Goal: Task Accomplishment & Management: Complete application form

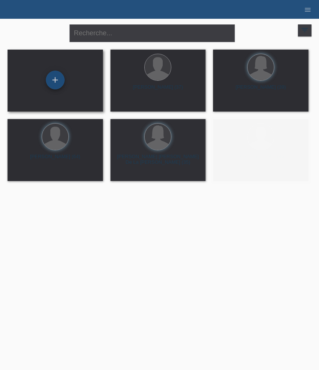
click at [57, 79] on div "+" at bounding box center [55, 80] width 18 height 13
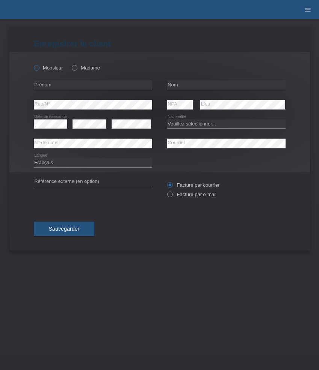
click at [55, 70] on label "Monsieur" at bounding box center [48, 68] width 29 height 6
click at [39, 70] on input "Monsieur" at bounding box center [36, 67] width 5 height 5
radio input "true"
click at [66, 86] on input "text" at bounding box center [93, 84] width 118 height 9
paste input "ADHURIM"
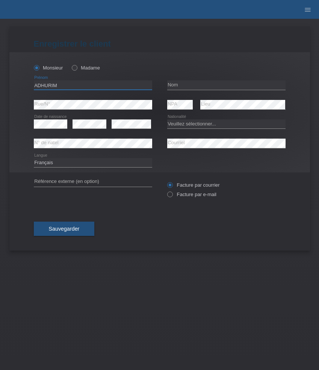
type input "ADHURIM"
click at [183, 81] on input "text" at bounding box center [226, 84] width 118 height 9
paste input "Brahimi"
type input "Brahimi"
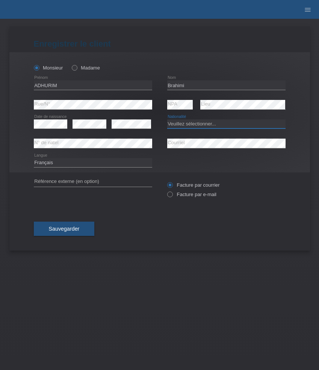
click at [182, 126] on select "Veuillez sélectionner... Suisse Allemagne Autriche Liechtenstein ------------ A…" at bounding box center [226, 124] width 118 height 9
select select "XK"
click at [167, 120] on select "Veuillez sélectionner... Suisse Allemagne Autriche Liechtenstein ------------ A…" at bounding box center [226, 124] width 118 height 9
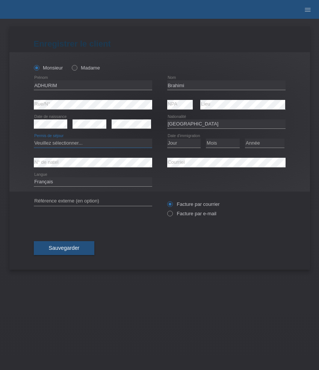
click at [124, 145] on select "Veuillez sélectionner... C B B - Statut de réfugié Autre" at bounding box center [93, 143] width 118 height 9
select select "C"
click at [34, 139] on select "Veuillez sélectionner... C B B - Statut de réfugié Autre" at bounding box center [93, 143] width 118 height 9
click at [183, 145] on select "Jour 01 02 03 04 05 06 07 08 09 10 11" at bounding box center [184, 143] width 34 height 9
select select "17"
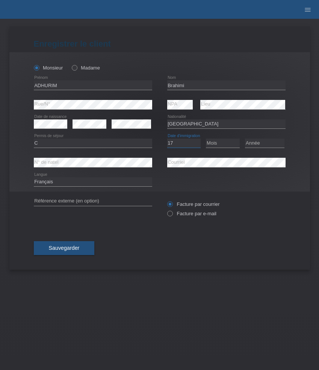
click at [167, 139] on select "Jour 01 02 03 04 05 06 07 08 09 10 11" at bounding box center [184, 143] width 34 height 9
click at [227, 142] on select "Mois 01 02 03 04 05 06 07 08 09 10 11" at bounding box center [223, 143] width 34 height 9
select select "01"
click at [206, 139] on select "Mois 01 02 03 04 05 06 07 08 09 10 11" at bounding box center [223, 143] width 34 height 9
click at [268, 147] on select "Année 2025 2024 2023 2022 2021 2020 2019 2018 2017 2016 2015 2014 2013 2012 201…" at bounding box center [264, 143] width 39 height 9
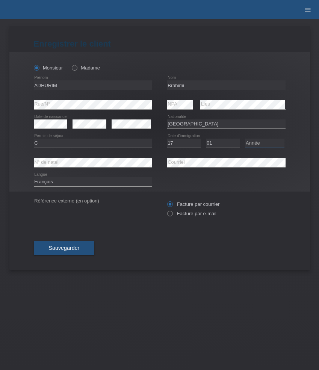
select select "2008"
click at [245, 139] on select "Année 2025 2024 2023 2022 2021 2020 2019 2018 2017 2016 2015 2014 2013 2012 201…" at bounding box center [264, 143] width 39 height 9
click at [188, 215] on label "Facture par e-mail" at bounding box center [191, 214] width 49 height 6
click at [172, 215] on input "Facture par e-mail" at bounding box center [169, 215] width 5 height 9
radio input "true"
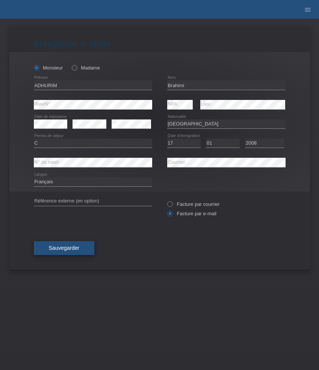
click at [79, 249] on span "Sauvegarder" at bounding box center [64, 248] width 31 height 6
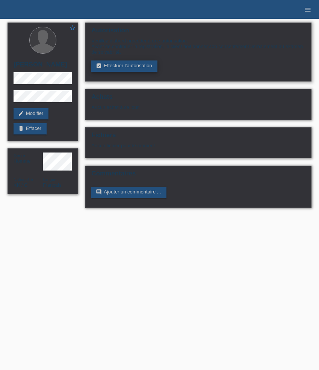
click at [113, 69] on link "assignment_turned_in Effectuer l’autorisation" at bounding box center [124, 66] width 66 height 11
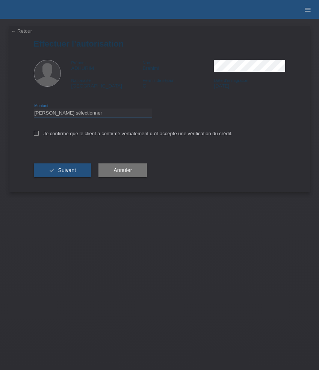
click at [121, 111] on select "Veuillez sélectionner CHF 1.00 - CHF 499.00 CHF 500.00 - CHF 1'999.00 CHF 2'000…" at bounding box center [93, 113] width 118 height 9
select select "3"
click at [34, 110] on select "Veuillez sélectionner CHF 1.00 - CHF 499.00 CHF 500.00 - CHF 1'999.00 CHF 2'000…" at bounding box center [93, 113] width 118 height 9
click at [113, 134] on label "Je confirme que le client a confirmé verbalement qu'il accepte une vérification…" at bounding box center [133, 134] width 199 height 6
click at [39, 134] on input "Je confirme que le client a confirmé verbalement qu'il accepte une vérification…" at bounding box center [36, 133] width 5 height 5
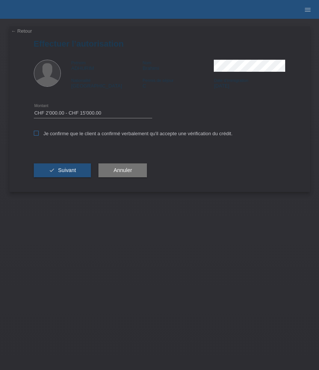
checkbox input "true"
click at [61, 178] on button "check Suivant" at bounding box center [63, 171] width 58 height 14
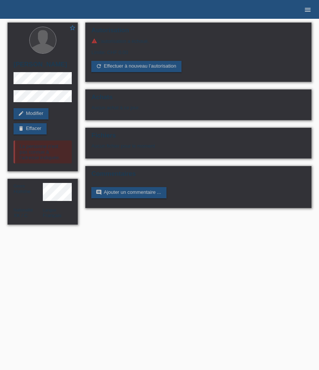
click at [308, 11] on icon "menu" at bounding box center [308, 10] width 8 height 8
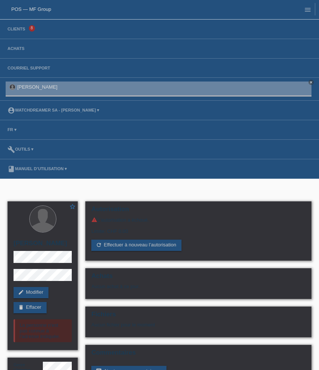
click at [23, 46] on li "Achats" at bounding box center [159, 49] width 319 height 20
click at [22, 46] on li "Achats" at bounding box center [159, 49] width 319 height 20
click at [15, 52] on li "Achats" at bounding box center [159, 49] width 319 height 20
click at [15, 49] on link "Achats" at bounding box center [16, 48] width 24 height 5
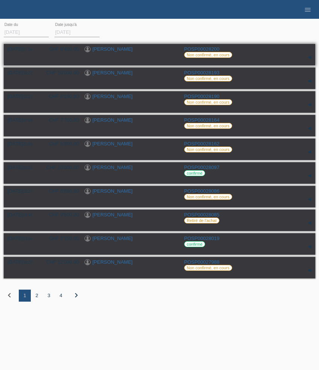
click at [113, 48] on link "[PERSON_NAME]" at bounding box center [112, 49] width 40 height 6
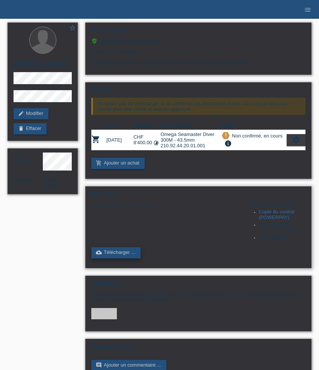
click at [121, 258] on link "cloud_upload Télécharger ..." at bounding box center [115, 252] width 49 height 11
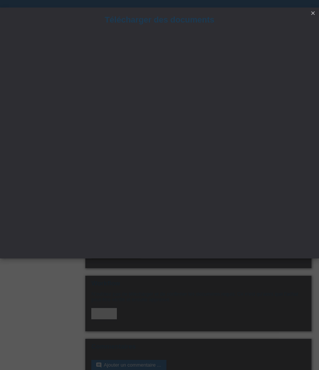
click at [313, 13] on icon "close" at bounding box center [313, 13] width 6 height 6
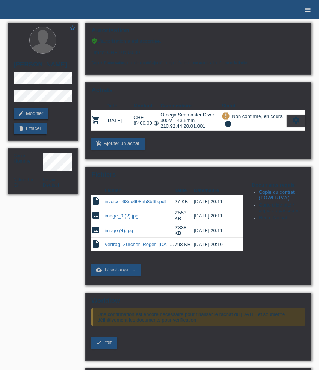
click at [307, 11] on icon "menu" at bounding box center [308, 10] width 8 height 8
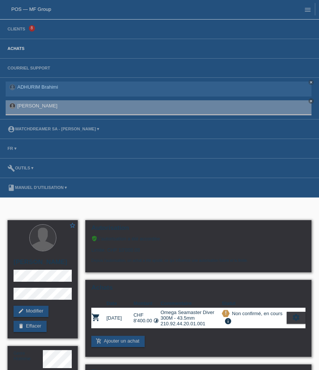
click at [15, 50] on link "Achats" at bounding box center [16, 48] width 24 height 5
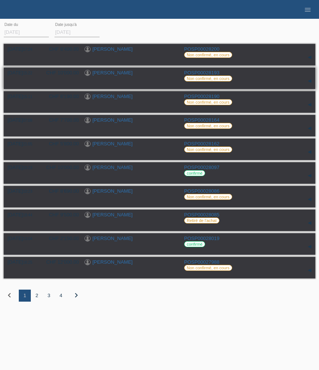
click at [118, 75] on link "Andre Simha" at bounding box center [112, 73] width 40 height 6
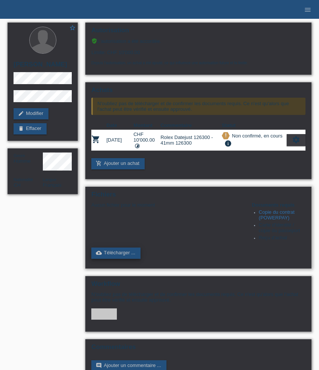
click at [120, 259] on link "cloud_upload Télécharger ..." at bounding box center [115, 253] width 49 height 11
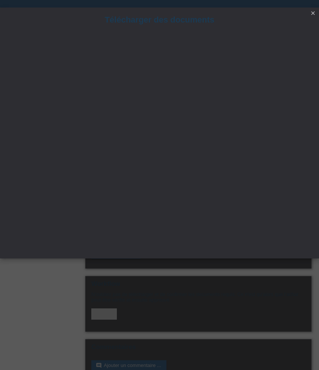
click at [314, 12] on icon "close" at bounding box center [313, 13] width 6 height 6
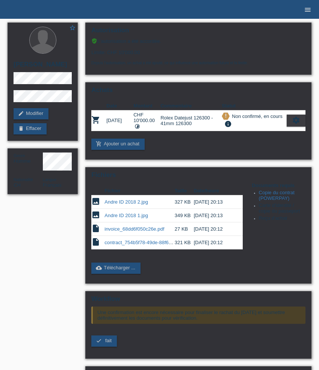
click at [311, 9] on icon "menu" at bounding box center [308, 10] width 8 height 8
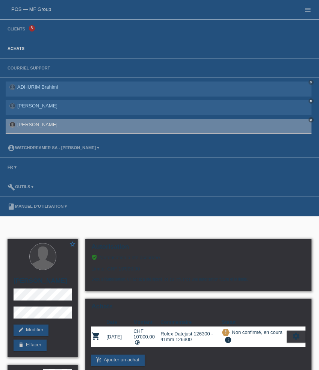
click at [20, 48] on link "Achats" at bounding box center [16, 48] width 24 height 5
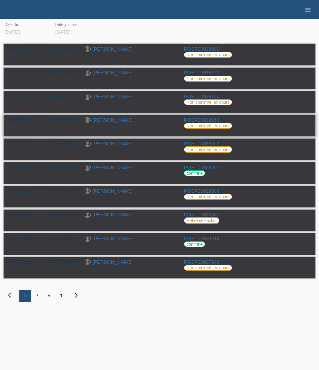
click at [111, 121] on link "[PERSON_NAME]" at bounding box center [112, 120] width 40 height 6
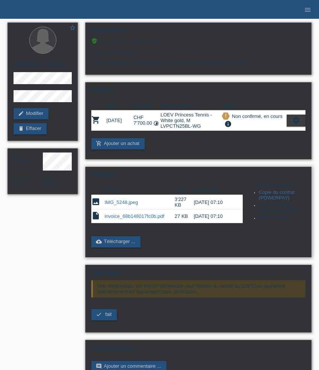
click at [125, 205] on link "IMG_5248.jpeg" at bounding box center [120, 203] width 33 height 6
click at [125, 248] on link "cloud_upload Télécharger ..." at bounding box center [115, 241] width 49 height 11
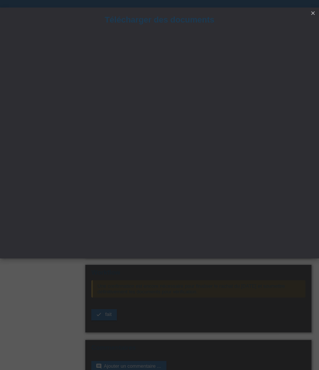
click at [313, 13] on icon "close" at bounding box center [313, 13] width 6 height 6
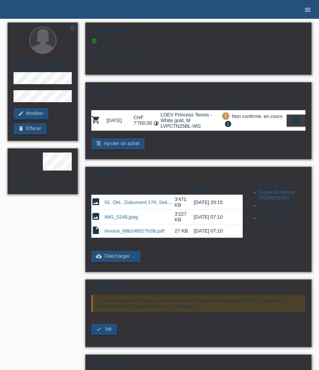
click at [309, 9] on icon "menu" at bounding box center [308, 10] width 8 height 8
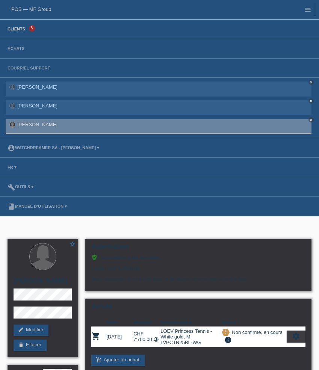
click at [20, 31] on link "Clients" at bounding box center [16, 29] width 25 height 5
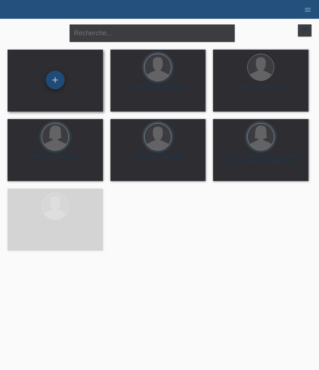
click at [50, 80] on div "+" at bounding box center [55, 80] width 19 height 19
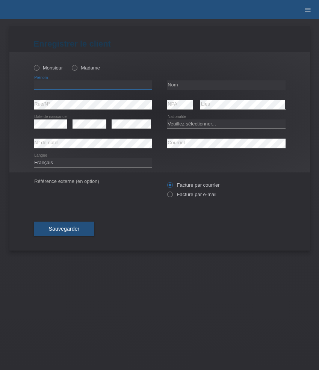
click at [73, 85] on input "text" at bounding box center [93, 84] width 118 height 9
paste input "[PERSON_NAME]"
type input "[PERSON_NAME]"
click at [48, 74] on div "Monsieur Madame" at bounding box center [93, 67] width 118 height 15
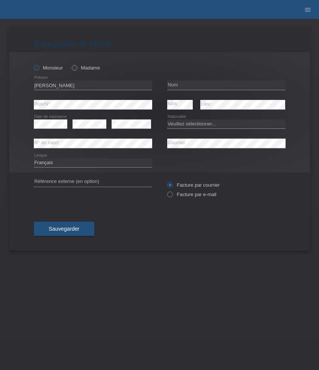
click at [48, 70] on label "Monsieur" at bounding box center [48, 68] width 29 height 6
click at [39, 70] on input "Monsieur" at bounding box center [36, 67] width 5 height 5
radio input "true"
click at [212, 85] on input "text" at bounding box center [226, 84] width 118 height 9
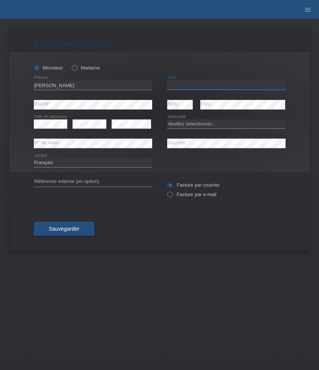
paste input "Blagojevic"
type input "Blagojevic"
click at [202, 124] on select "Veuillez sélectionner... Suisse Allemagne Autriche Liechtenstein ------------ A…" at bounding box center [226, 124] width 118 height 9
select select "RS"
click at [167, 120] on select "Veuillez sélectionner... Suisse Allemagne Autriche Liechtenstein ------------ A…" at bounding box center [226, 124] width 118 height 9
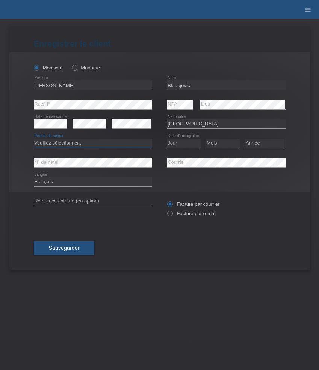
click at [76, 142] on select "Veuillez sélectionner... C B B - Statut de réfugié Autre" at bounding box center [93, 143] width 118 height 9
select select "C"
click at [34, 139] on select "Veuillez sélectionner... C B B - Statut de réfugié Autre" at bounding box center [93, 143] width 118 height 9
click at [190, 145] on select "Jour 01 02 03 04 05 06 07 08 09 10 11" at bounding box center [184, 143] width 34 height 9
select select "05"
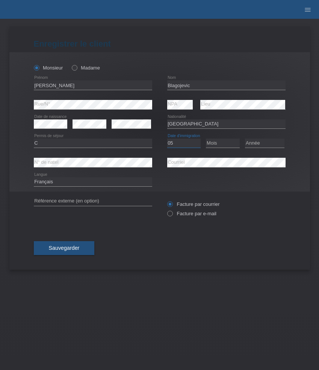
click at [167, 139] on select "Jour 01 02 03 04 05 06 07 08 09 10 11" at bounding box center [184, 143] width 34 height 9
click at [220, 143] on select "Mois 01 02 03 04 05 06 07 08 09 10 11" at bounding box center [223, 143] width 34 height 9
select select "08"
click at [206, 139] on select "Mois 01 02 03 04 05 06 07 08 09 10 11" at bounding box center [223, 143] width 34 height 9
click at [265, 145] on select "Année 2025 2024 2023 2022 2021 2020 2019 2018 2017 2016 2015 2014 2013 2012 201…" at bounding box center [264, 143] width 39 height 9
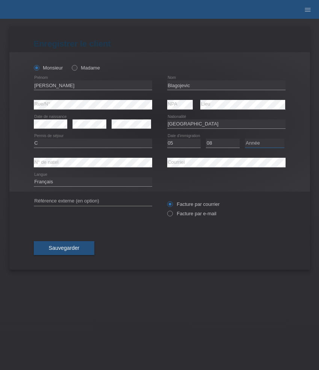
select select "1985"
click at [245, 139] on select "Année 2025 2024 2023 2022 2021 2020 2019 2018 2017 2016 2015 2014 2013 2012 201…" at bounding box center [264, 143] width 39 height 9
click at [112, 183] on select "Deutsch Français Italiano English" at bounding box center [93, 181] width 118 height 9
select select "de"
click at [34, 178] on select "Deutsch Français Italiano English" at bounding box center [93, 181] width 118 height 9
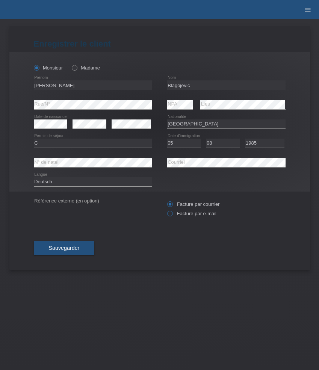
click at [182, 217] on label "Facture par e-mail" at bounding box center [191, 214] width 49 height 6
click at [172, 217] on input "Facture par e-mail" at bounding box center [169, 215] width 5 height 9
radio input "true"
click at [71, 248] on span "Sauvegarder" at bounding box center [64, 248] width 31 height 6
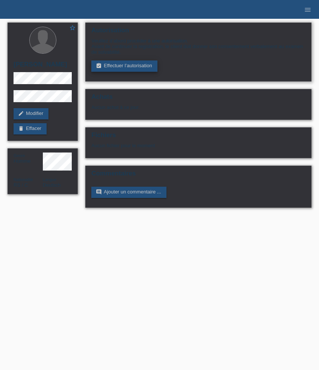
click at [113, 69] on link "assignment_turned_in Effectuer l’autorisation" at bounding box center [124, 66] width 66 height 11
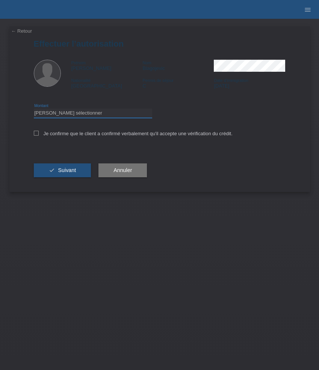
click at [98, 113] on select "Veuillez sélectionner CHF 1.00 - CHF 499.00 CHF 500.00 - CHF 1'999.00 CHF 2'000…" at bounding box center [93, 113] width 118 height 9
select select "3"
click at [34, 110] on select "Veuillez sélectionner CHF 1.00 - CHF 499.00 CHF 500.00 - CHF 1'999.00 CHF 2'000…" at bounding box center [93, 113] width 118 height 9
click at [99, 134] on label "Je confirme que le client a confirmé verbalement qu'il accepte une vérification…" at bounding box center [133, 134] width 199 height 6
click at [39, 134] on input "Je confirme que le client a confirmé verbalement qu'il accepte une vérification…" at bounding box center [36, 133] width 5 height 5
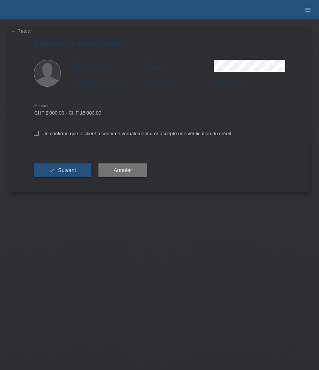
checkbox input "true"
click at [76, 174] on button "check Suivant" at bounding box center [63, 171] width 58 height 14
